Goal: Find specific page/section: Find specific page/section

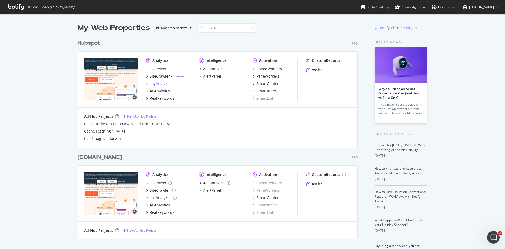
click at [157, 82] on div "LogAnalyzer" at bounding box center [160, 83] width 21 height 5
